Goal: Check status: Check status

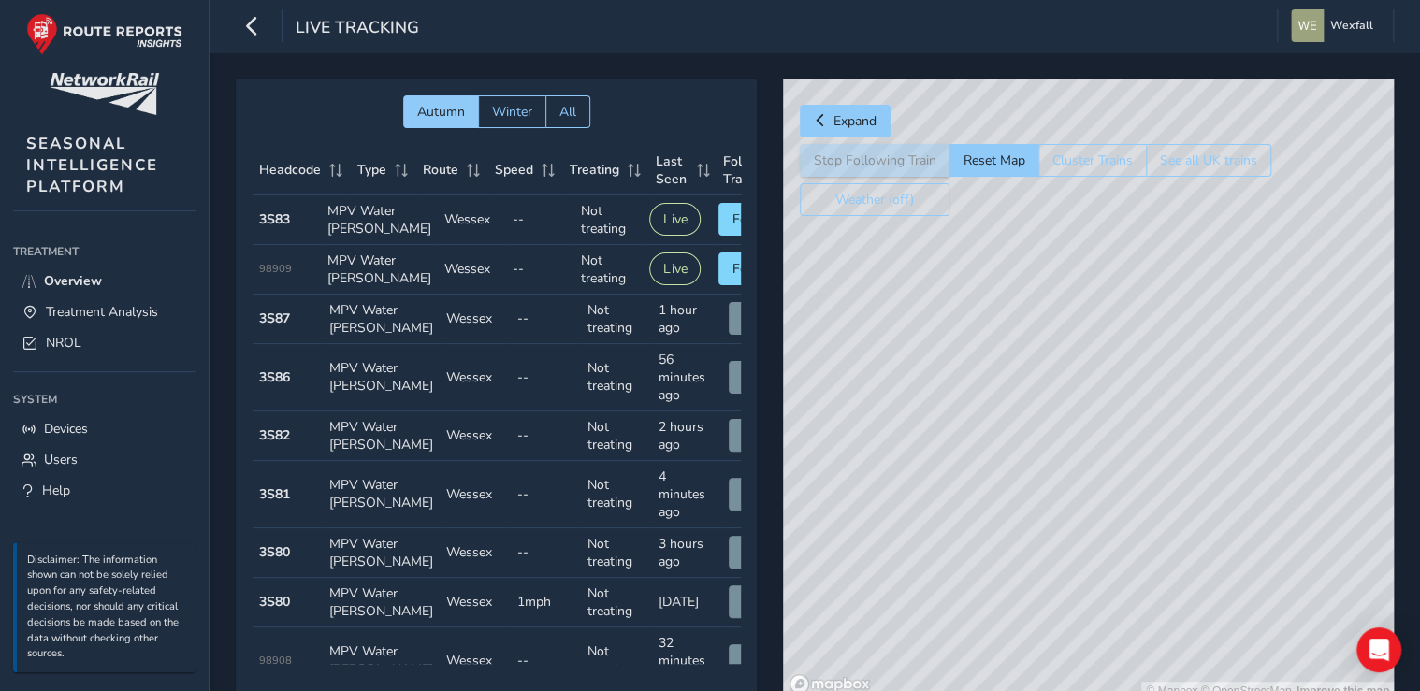
drag, startPoint x: 1100, startPoint y: 340, endPoint x: 850, endPoint y: 374, distance: 252.0
click at [850, 374] on div "© Mapbox © OpenStreetMap Improve this map" at bounding box center [1088, 390] width 611 height 622
click at [80, 303] on span "Treatment Analysis" at bounding box center [102, 312] width 112 height 18
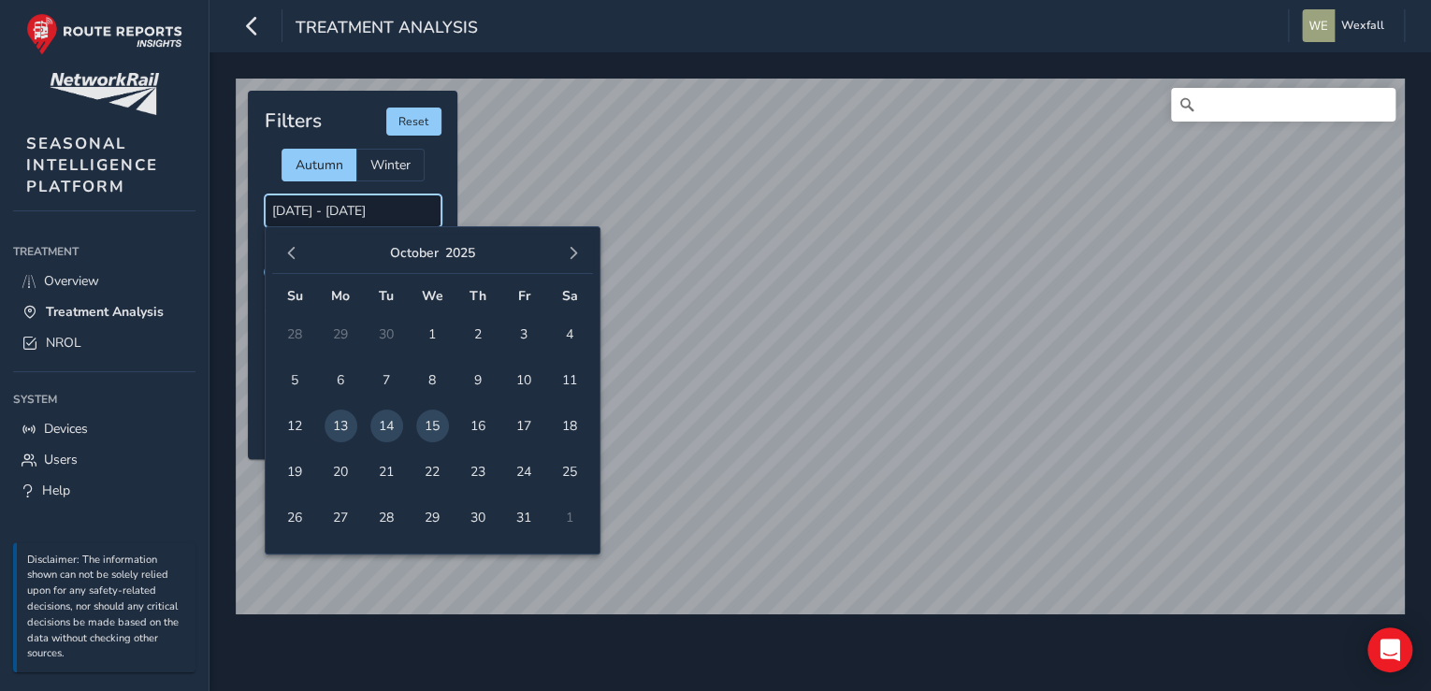
click at [344, 210] on input "[DATE] - [DATE]" at bounding box center [353, 211] width 177 height 33
click at [535, 383] on span "10" at bounding box center [524, 380] width 33 height 33
click at [432, 424] on span "15" at bounding box center [432, 426] width 33 height 33
type input "[DATE] - [DATE]"
